Goal: Information Seeking & Learning: Learn about a topic

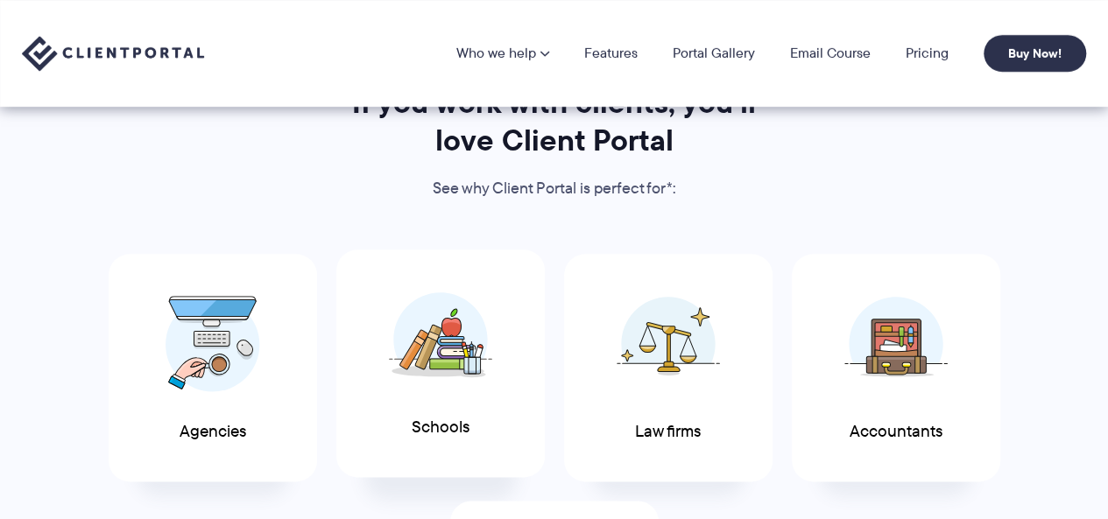
scroll to position [824, 0]
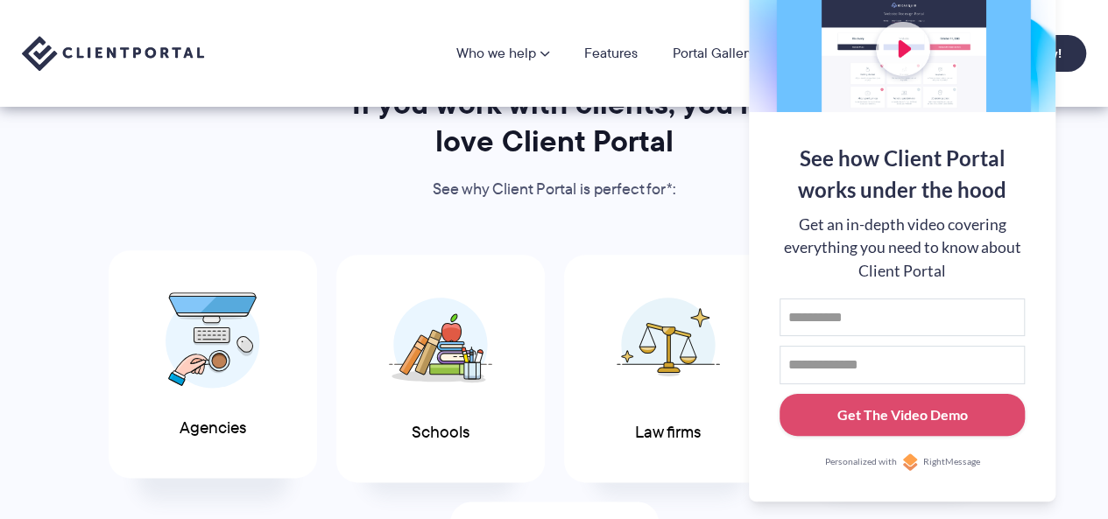
click at [221, 366] on img at bounding box center [213, 340] width 95 height 96
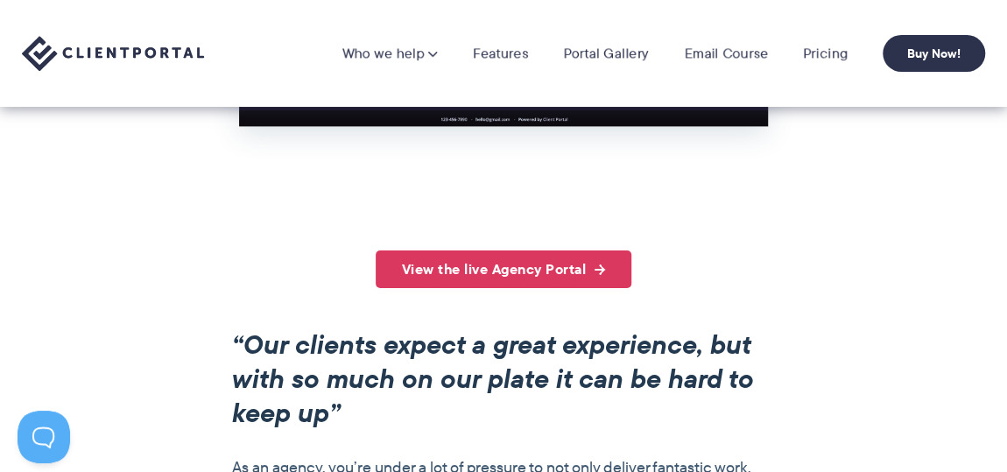
scroll to position [1046, 0]
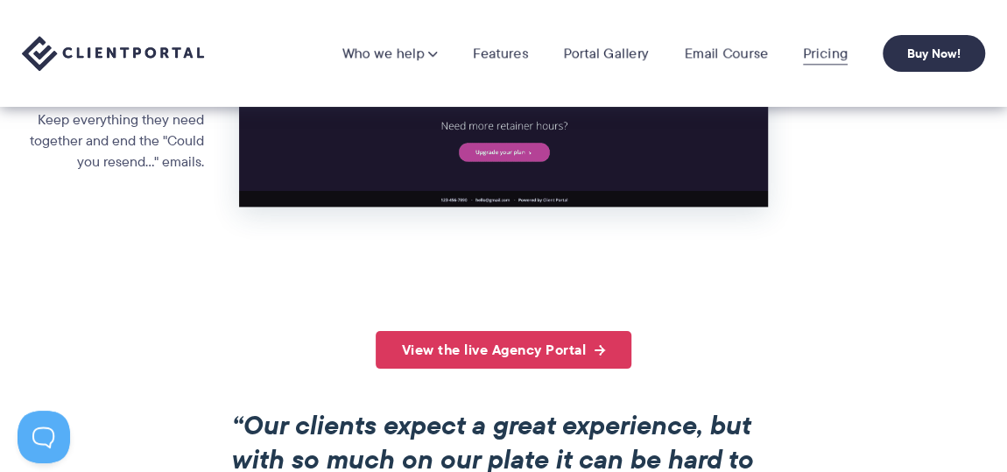
click at [839, 49] on link "Pricing" at bounding box center [825, 54] width 45 height 18
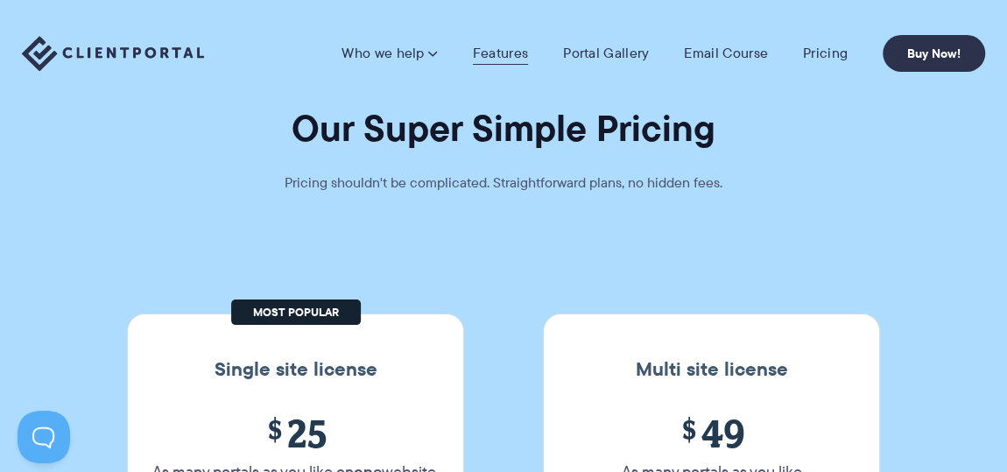
click at [498, 60] on link "Features" at bounding box center [500, 54] width 55 height 18
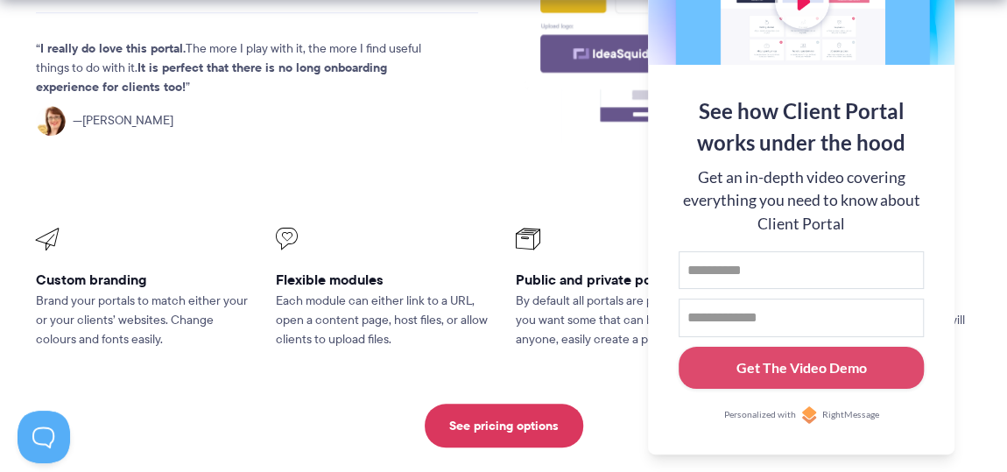
scroll to position [699, 0]
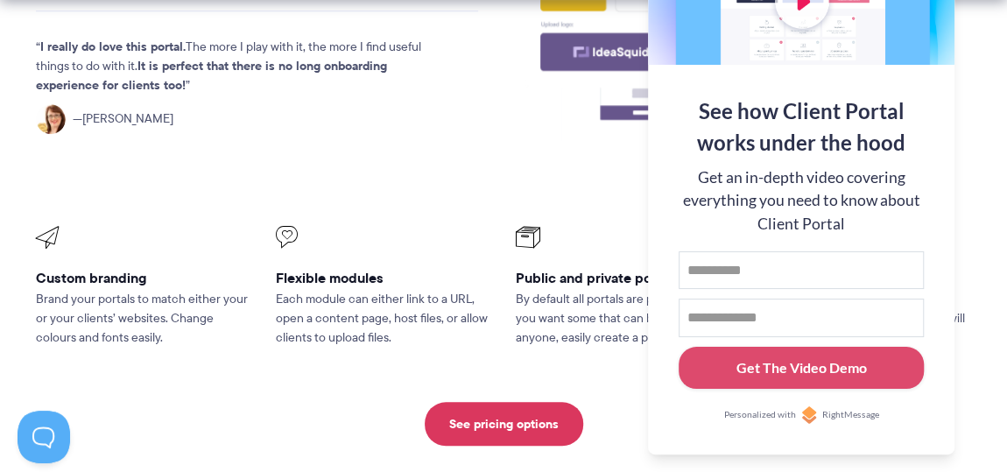
click at [855, 173] on div "Get an in-depth video covering everything you need to know about Client Portal" at bounding box center [801, 200] width 245 height 69
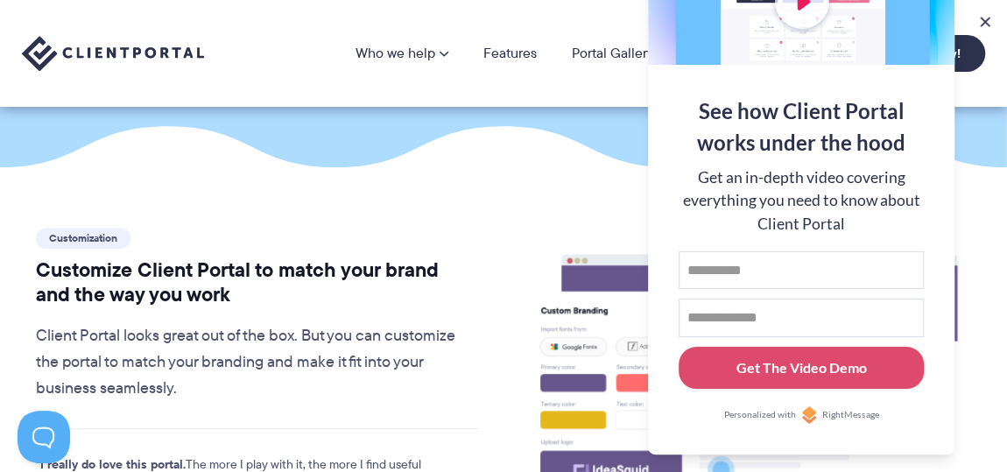
scroll to position [278, 0]
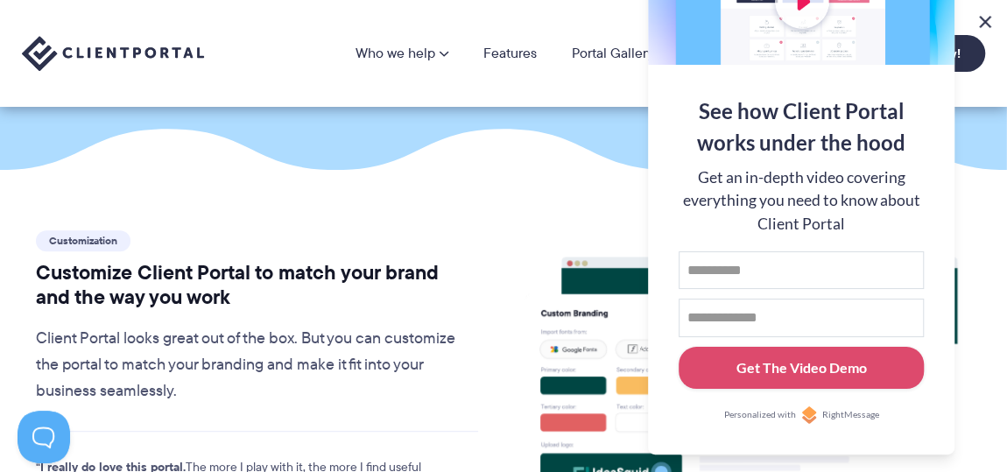
click at [990, 22] on button at bounding box center [985, 21] width 21 height 21
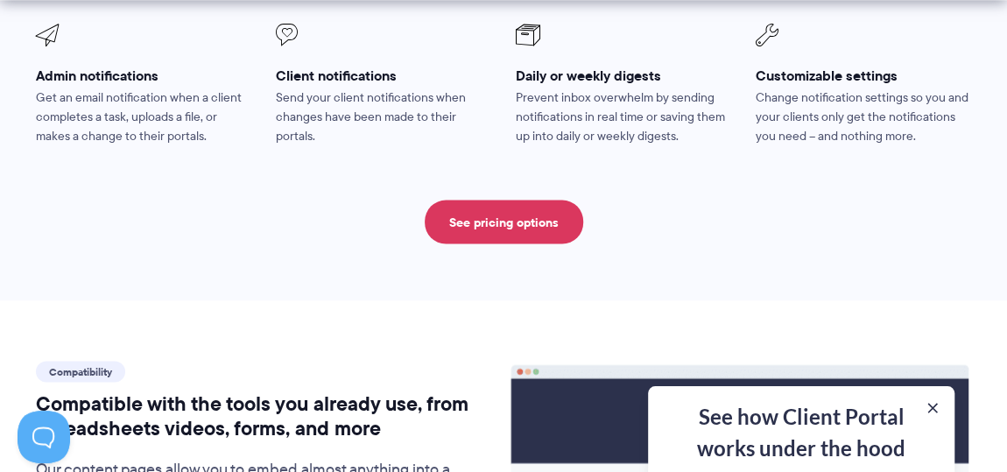
scroll to position [1674, 0]
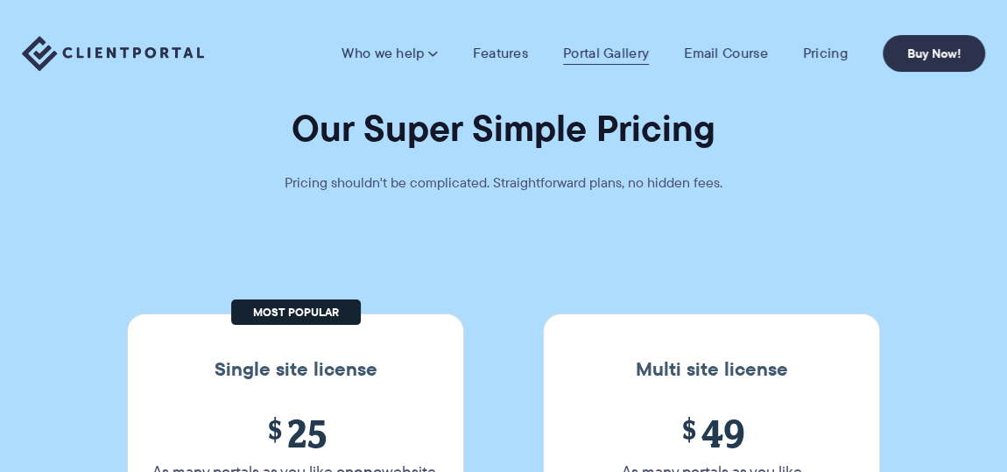
click at [598, 55] on link "Portal Gallery" at bounding box center [606, 54] width 86 height 18
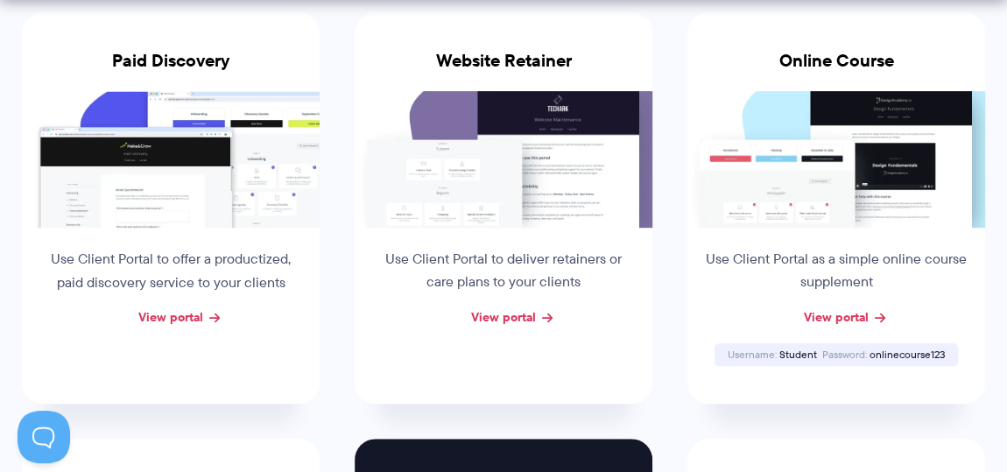
scroll to position [390, 0]
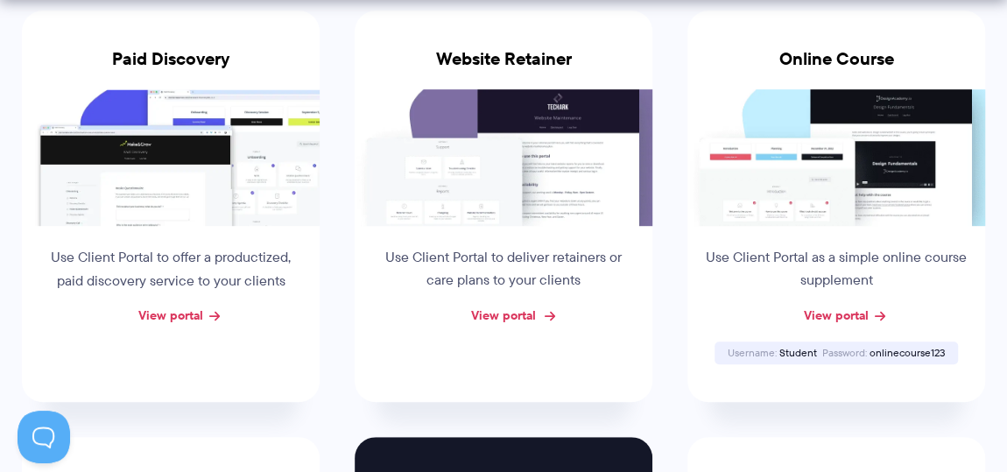
click at [519, 315] on link "View portal" at bounding box center [503, 315] width 65 height 19
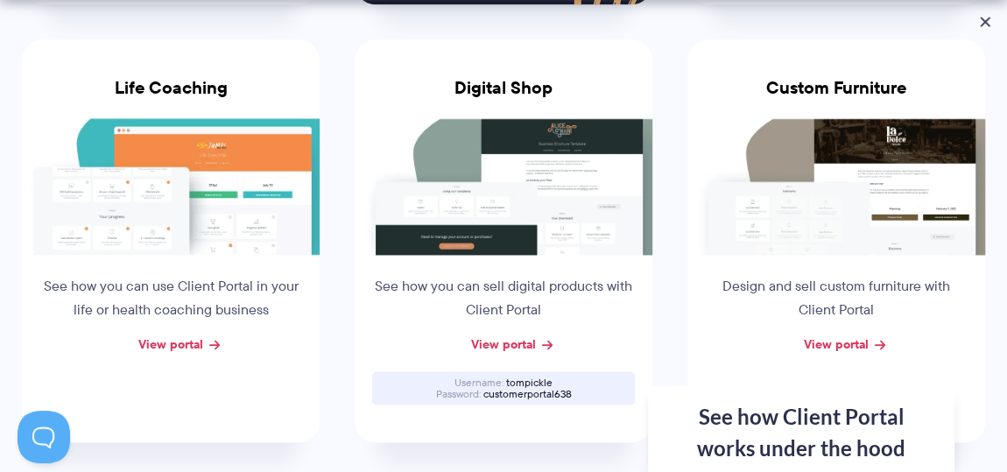
scroll to position [1201, 0]
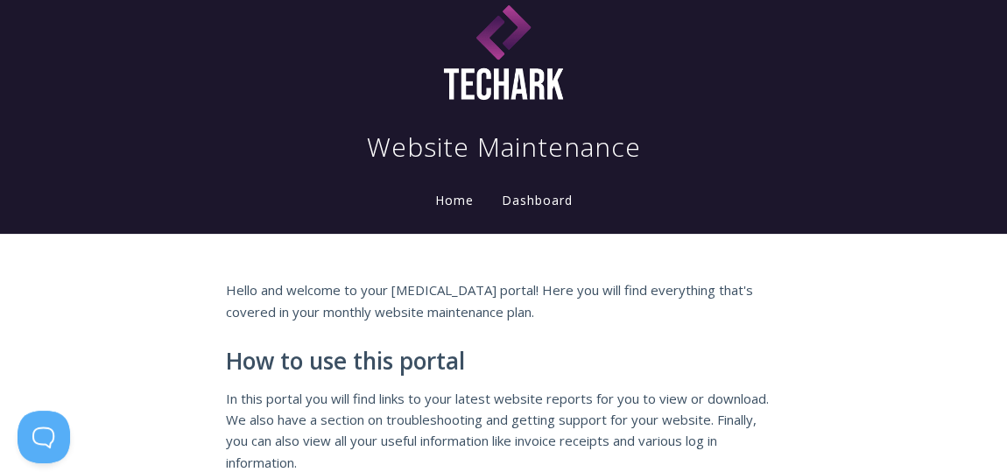
scroll to position [33, 0]
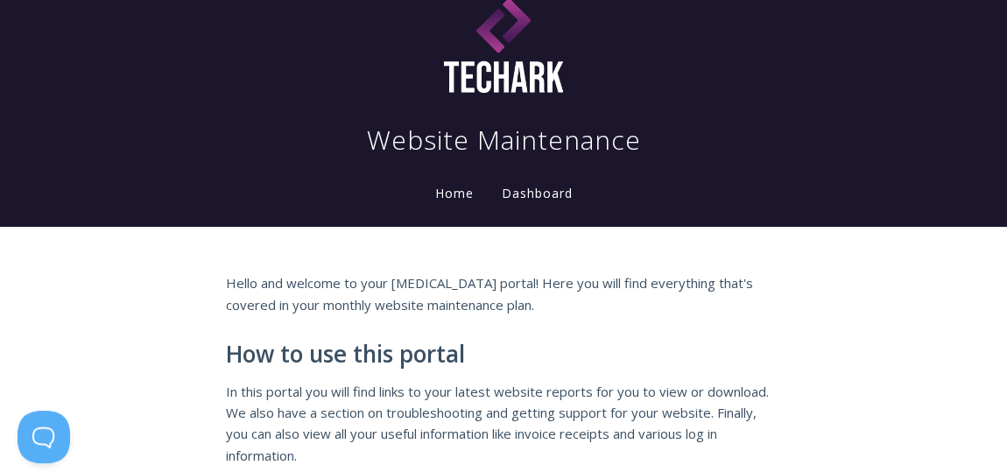
click at [531, 194] on link "Dashboard" at bounding box center [537, 194] width 78 height 19
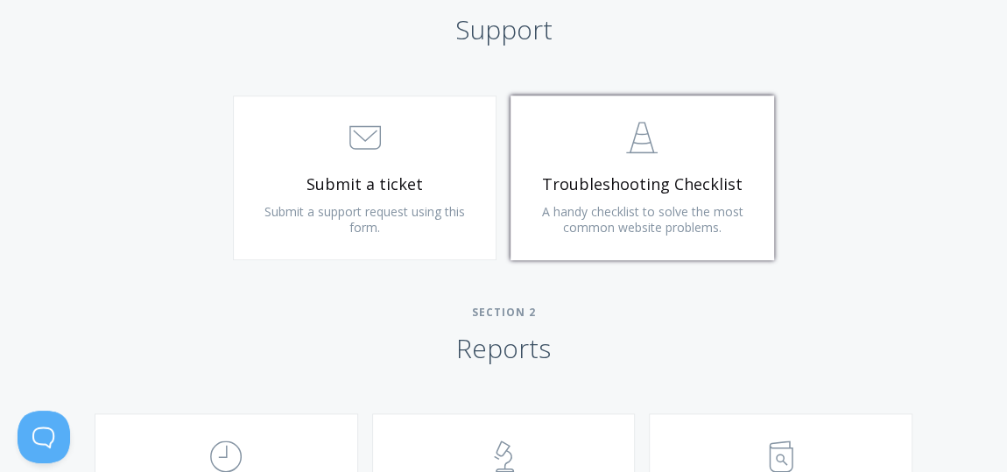
scroll to position [870, 0]
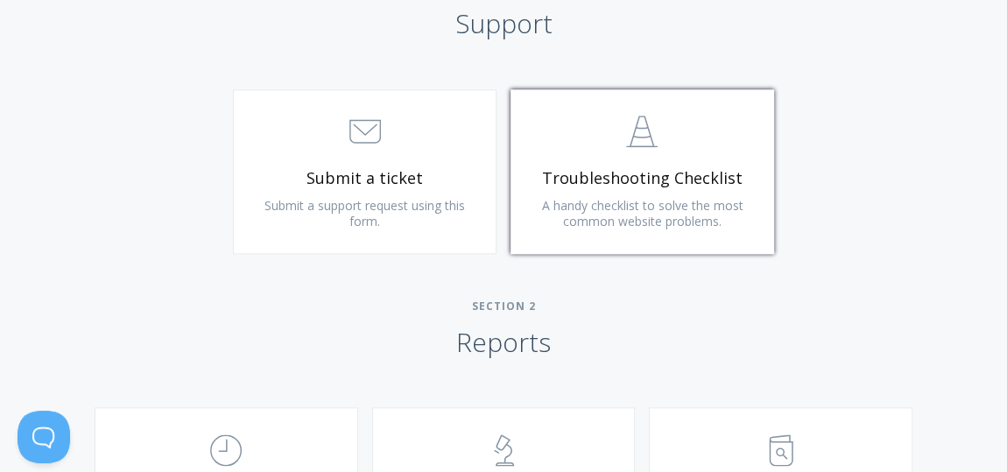
click at [594, 176] on span "Troubleshooting Checklist" at bounding box center [642, 178] width 209 height 20
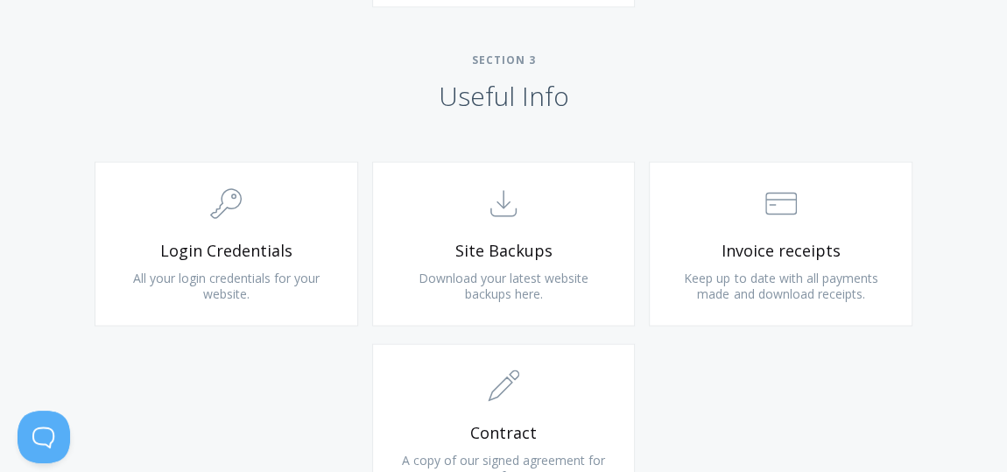
scroll to position [1606, 0]
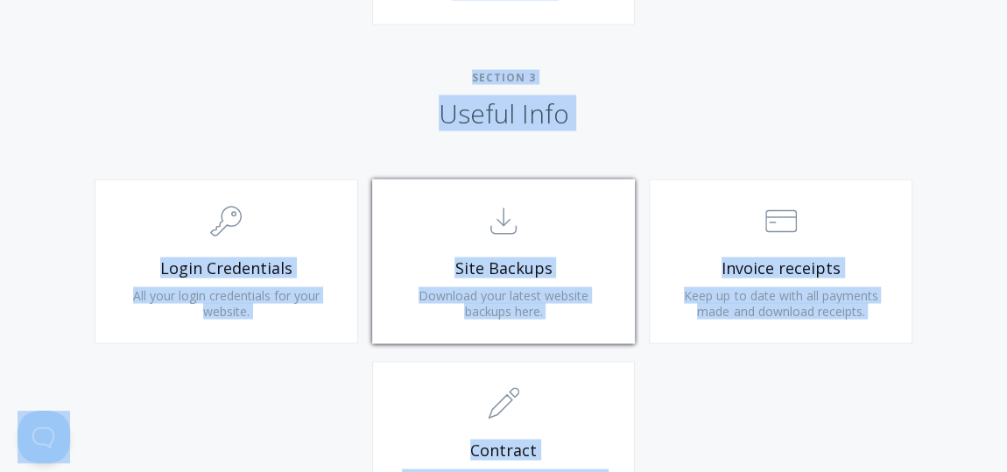
click at [602, 205] on span ".st0{fill:none;stroke:#000000;stroke-width:2;stroke-miterlimit:10;} Untitled-15" at bounding box center [503, 221] width 209 height 53
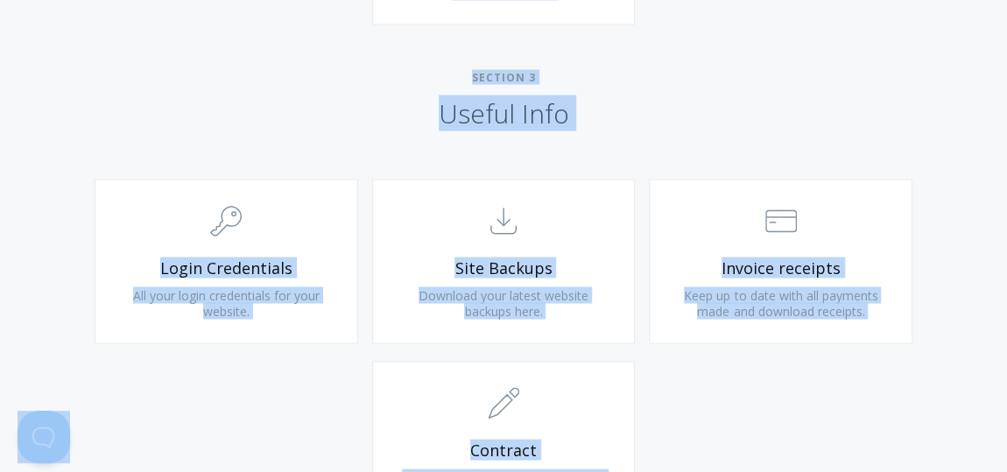
click at [327, 106] on h2 "Section 3 Useful Info" at bounding box center [503, 100] width 1007 height 60
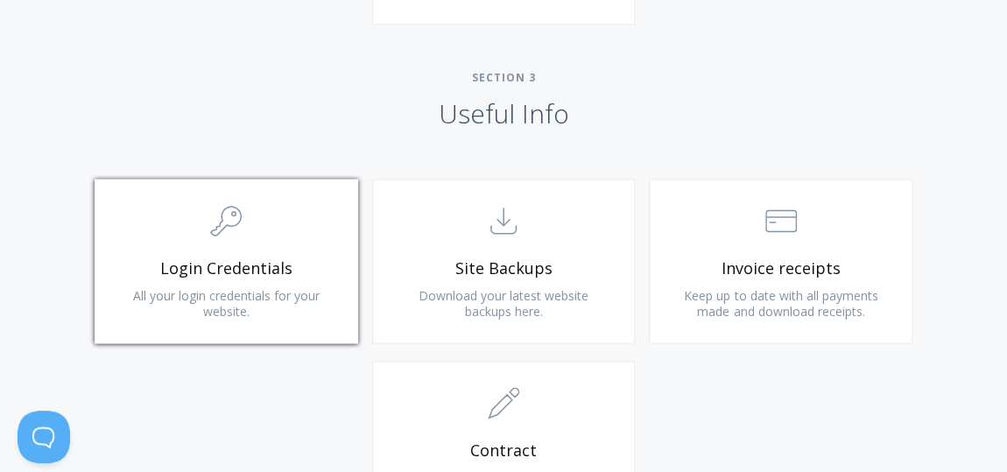
click at [214, 275] on span "Login Credentials" at bounding box center [226, 267] width 209 height 20
